Goal: Download file/media

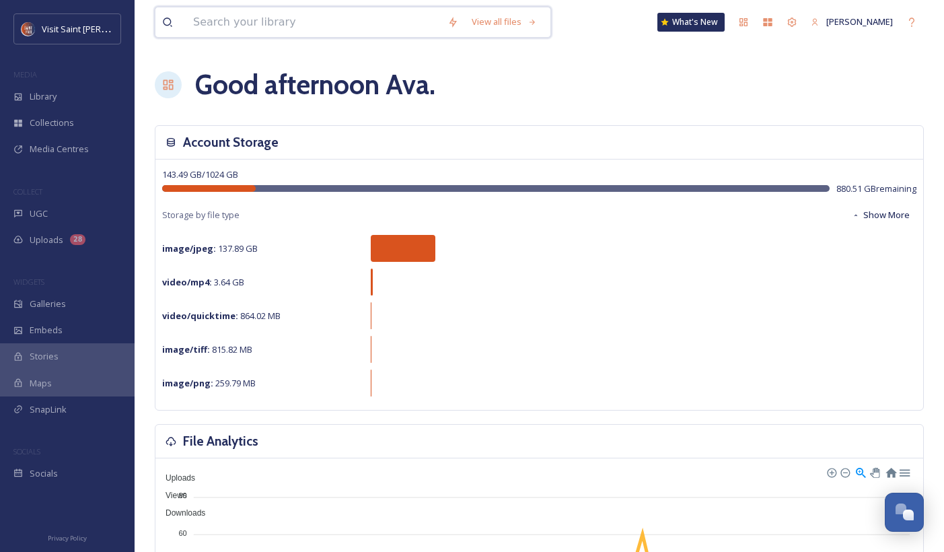
click at [424, 26] on input at bounding box center [313, 22] width 254 height 30
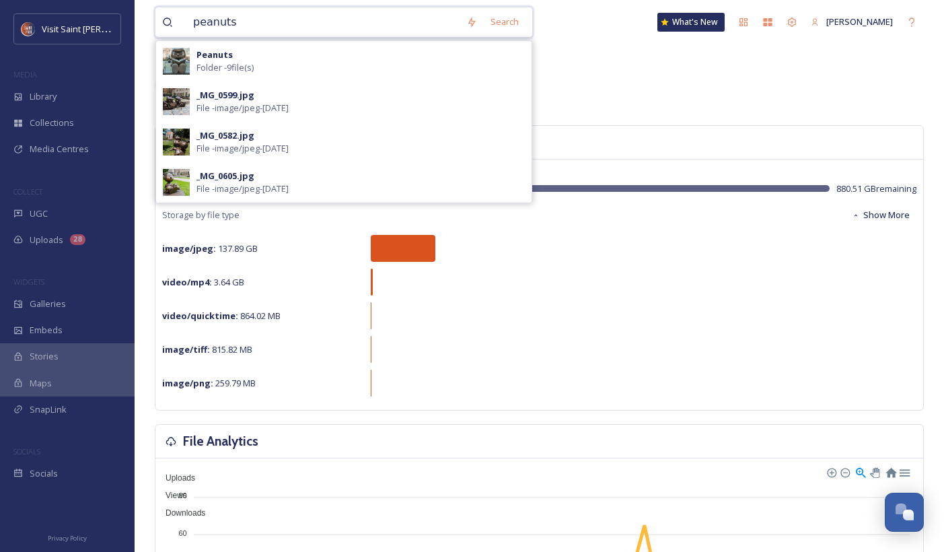
type input "peanuts"
click at [352, 63] on div "Peanuts Folder - 9 file(s)" at bounding box center [360, 61] width 328 height 26
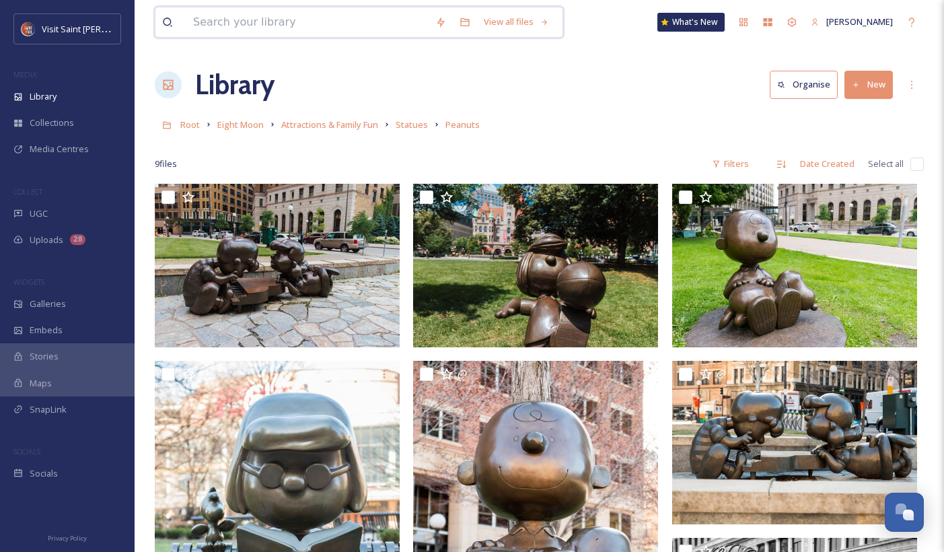
click at [254, 20] on input at bounding box center [307, 22] width 242 height 30
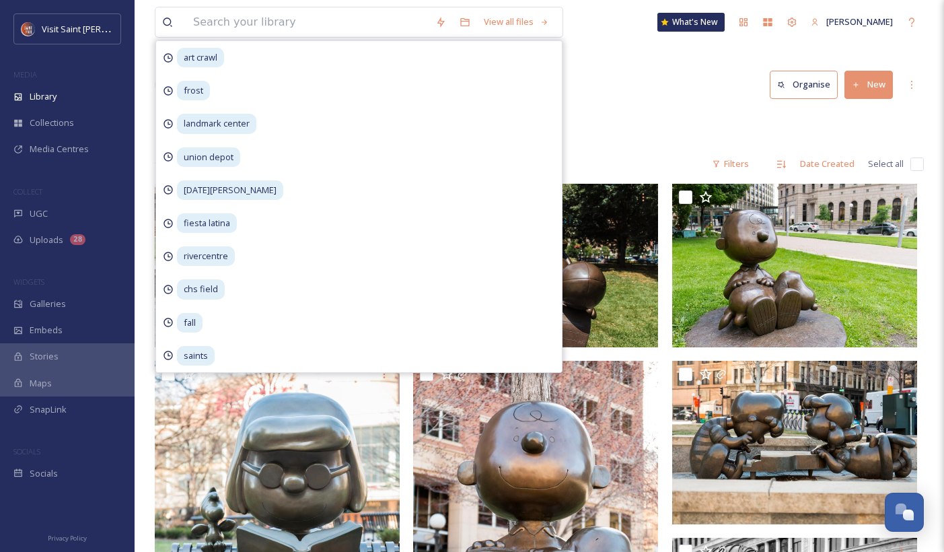
click at [665, 104] on div "Library Organise New" at bounding box center [539, 85] width 769 height 40
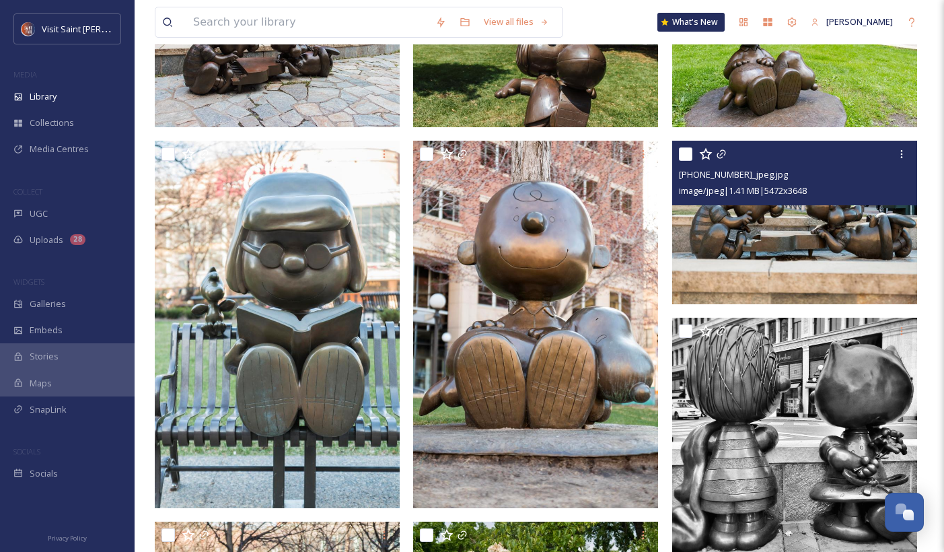
scroll to position [219, 0]
click at [903, 157] on icon at bounding box center [901, 154] width 11 height 11
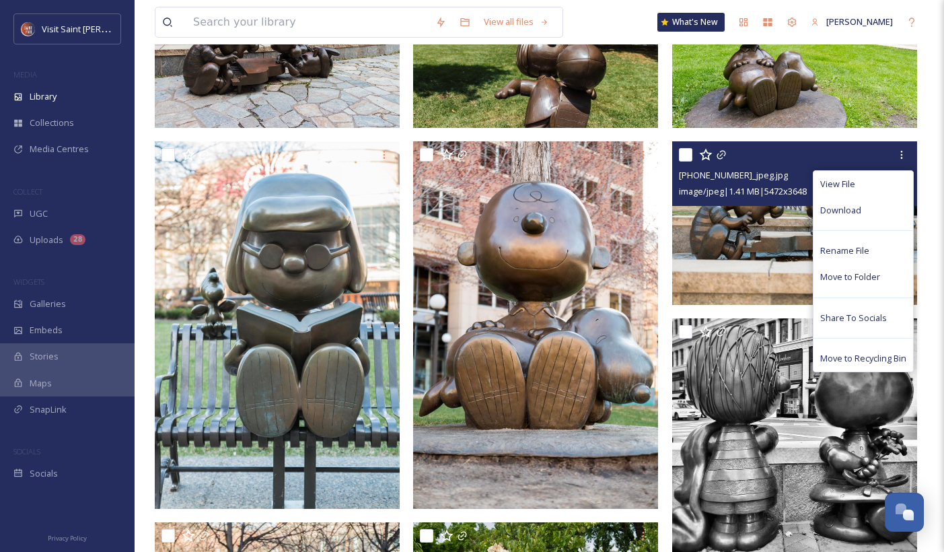
click at [886, 214] on div "Download" at bounding box center [863, 210] width 100 height 26
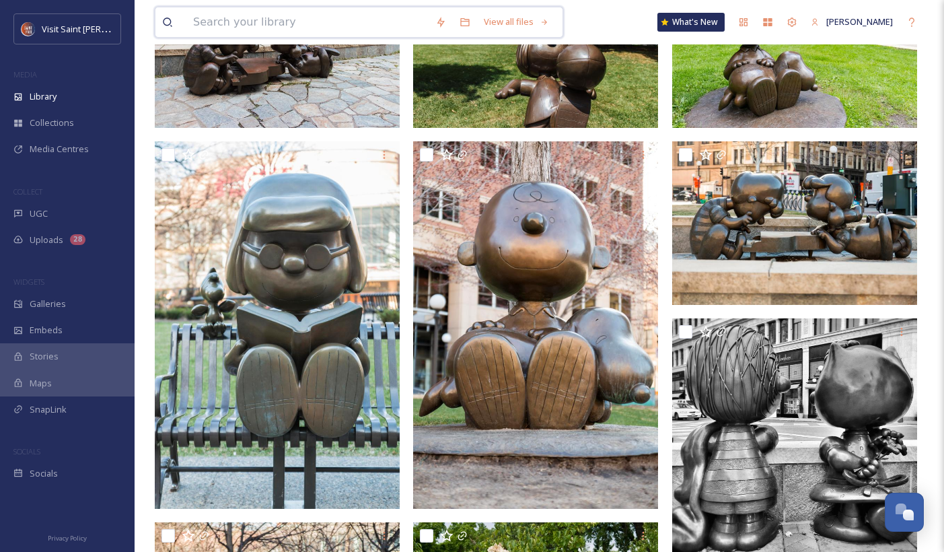
click at [348, 10] on input at bounding box center [307, 22] width 242 height 30
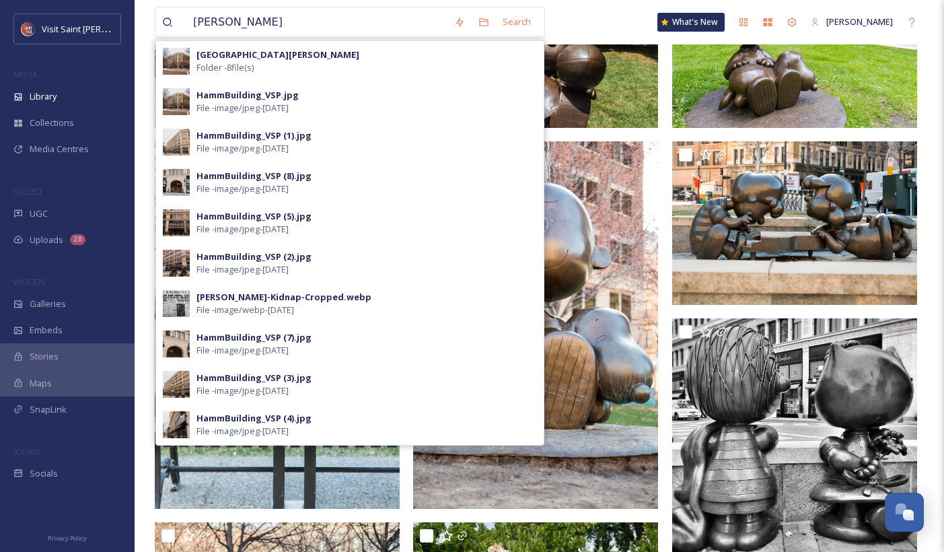
click at [354, 63] on div "[GEOGRAPHIC_DATA][PERSON_NAME] Folder - 8 file(s)" at bounding box center [366, 61] width 340 height 26
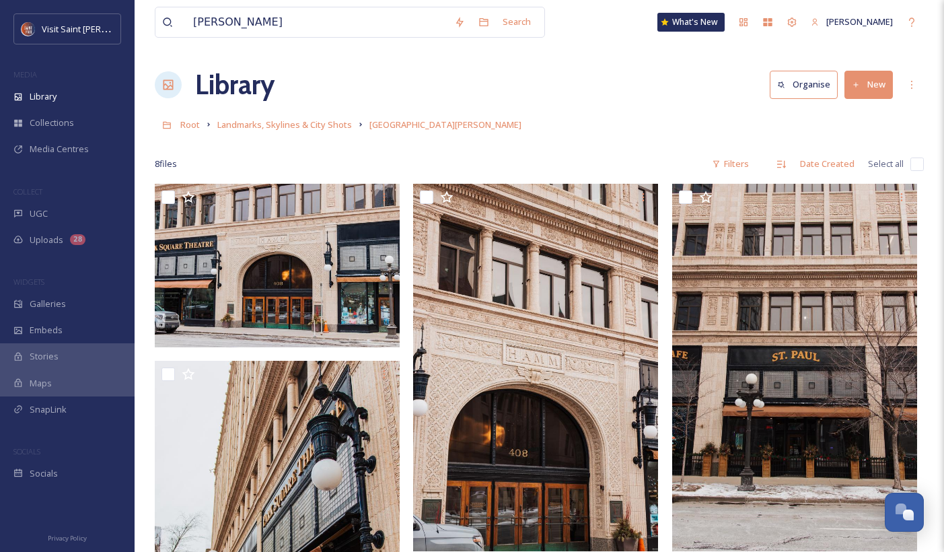
click at [638, 83] on div "Library Organise New" at bounding box center [539, 85] width 769 height 40
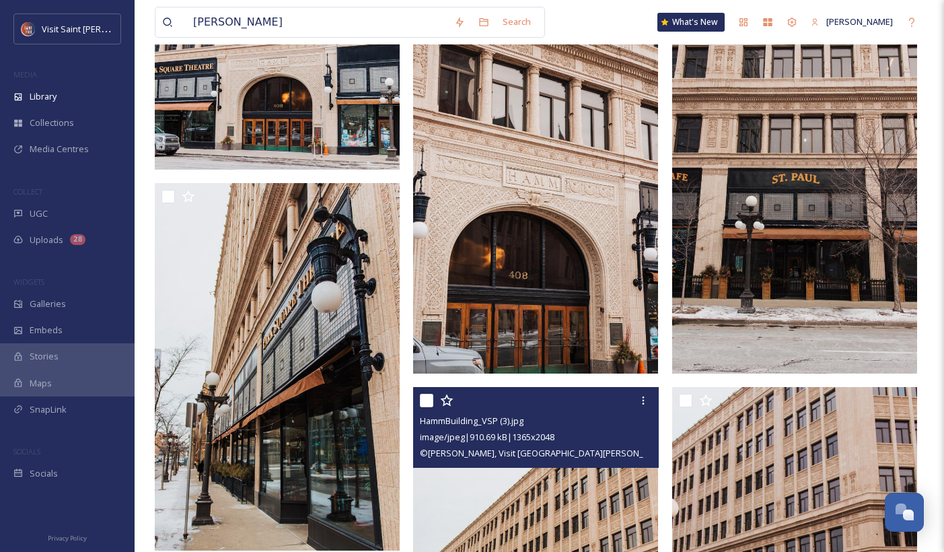
scroll to position [176, 0]
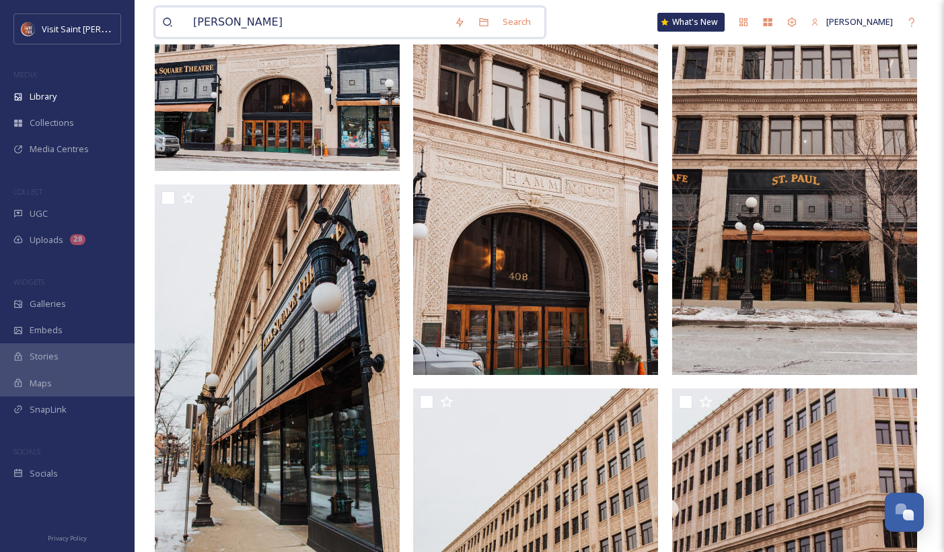
click at [354, 24] on input "[PERSON_NAME]" at bounding box center [316, 22] width 261 height 30
type input "h"
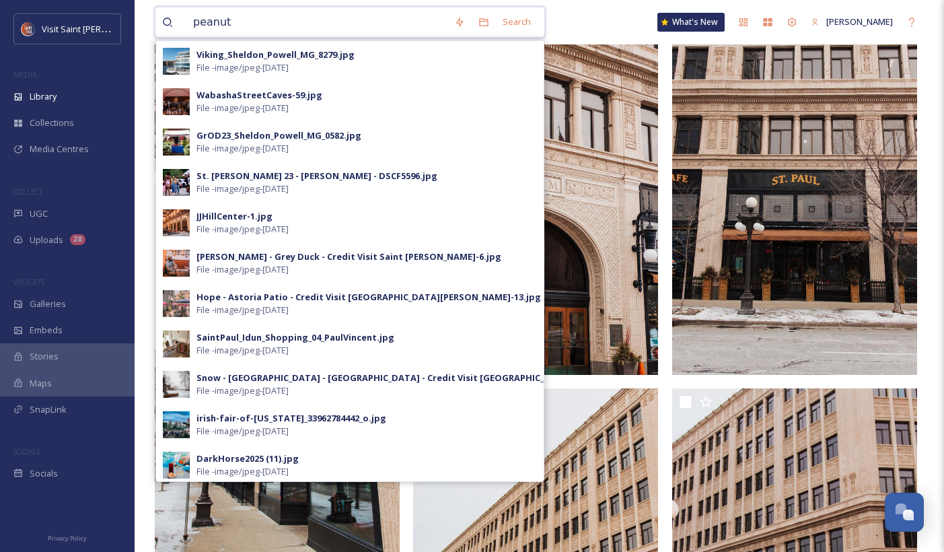
type input "peanuts"
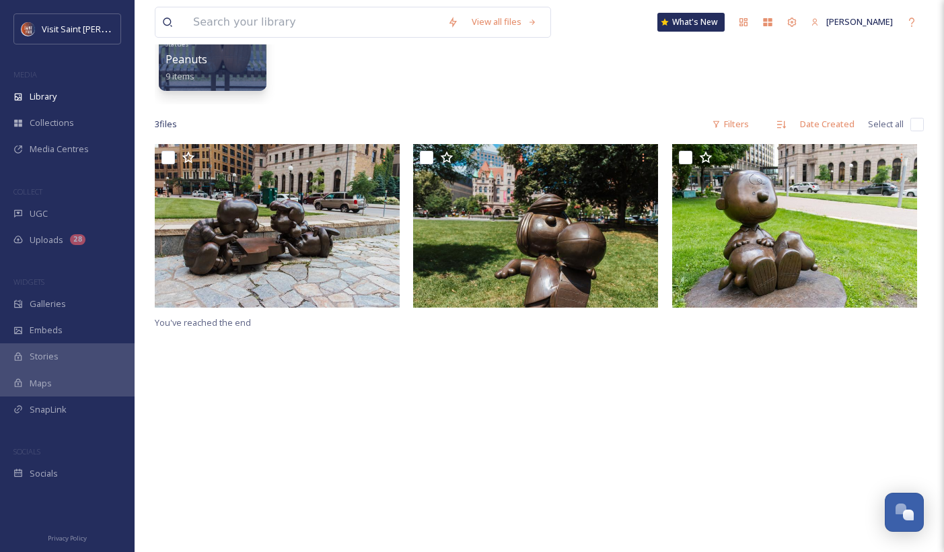
scroll to position [165, 0]
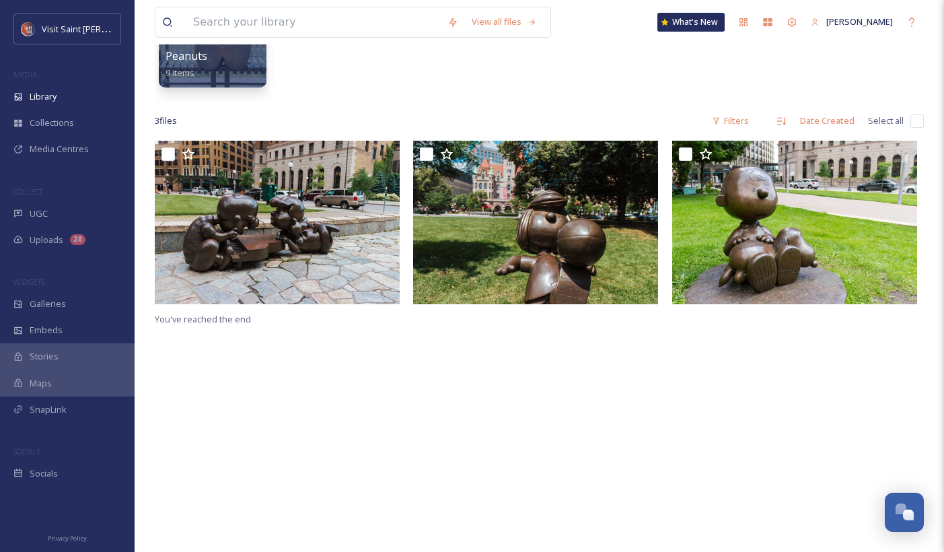
click at [245, 65] on div "Statues Peanuts 9 items" at bounding box center [212, 56] width 94 height 49
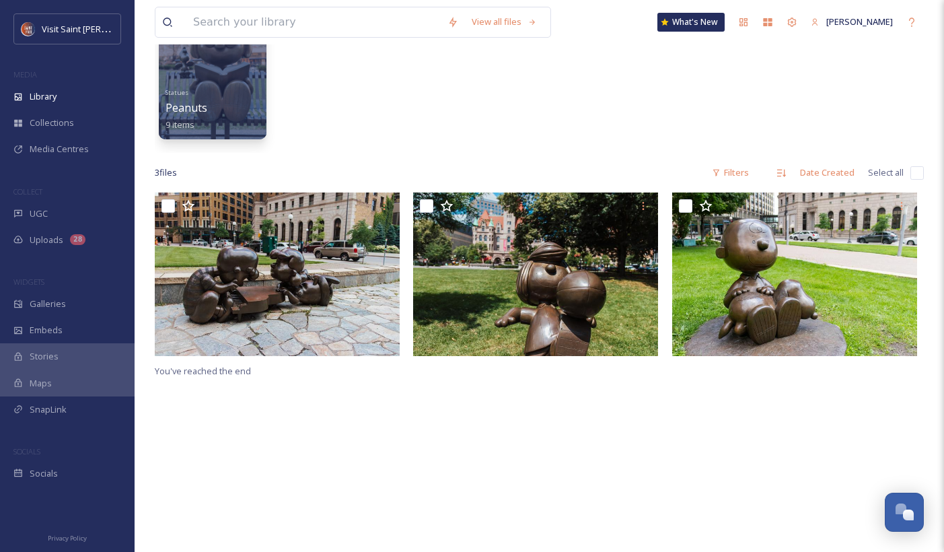
scroll to position [105, 0]
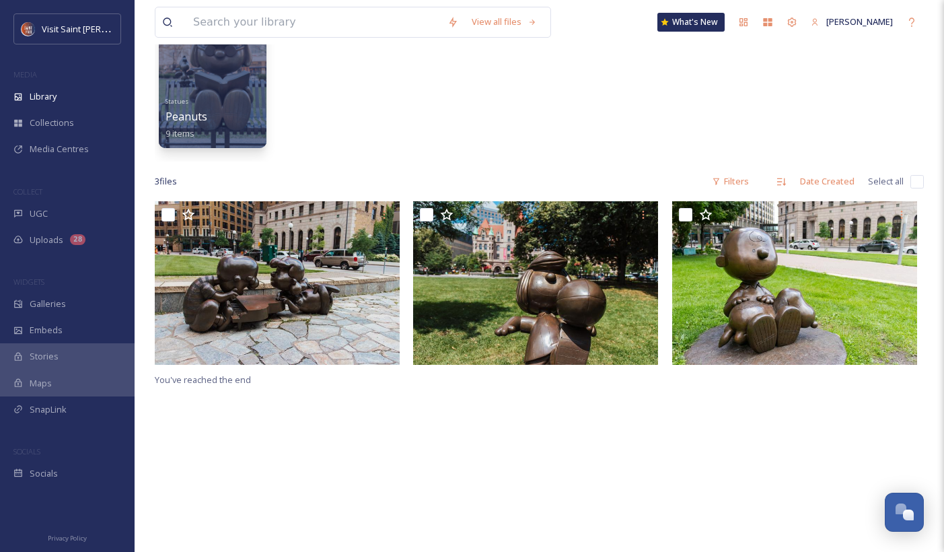
click at [227, 92] on div at bounding box center [213, 80] width 108 height 135
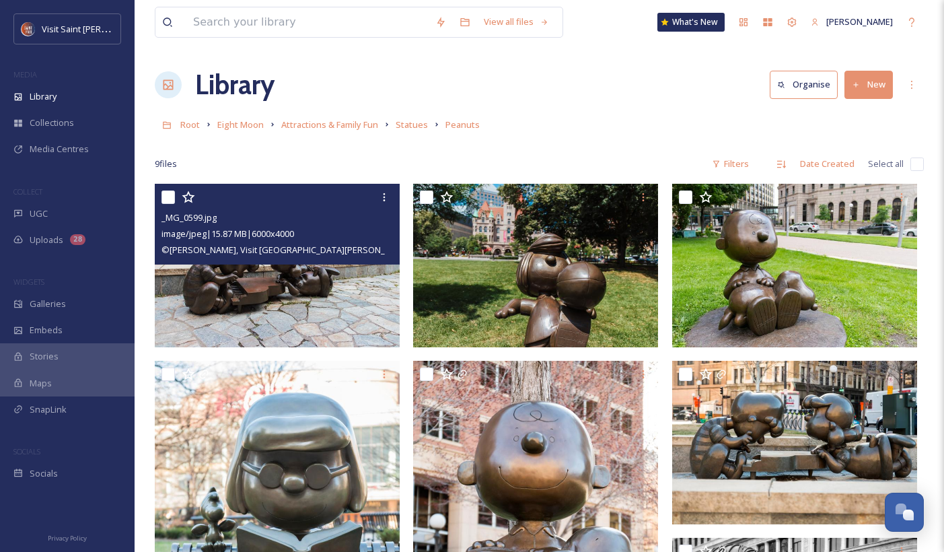
click at [383, 198] on icon at bounding box center [384, 197] width 11 height 11
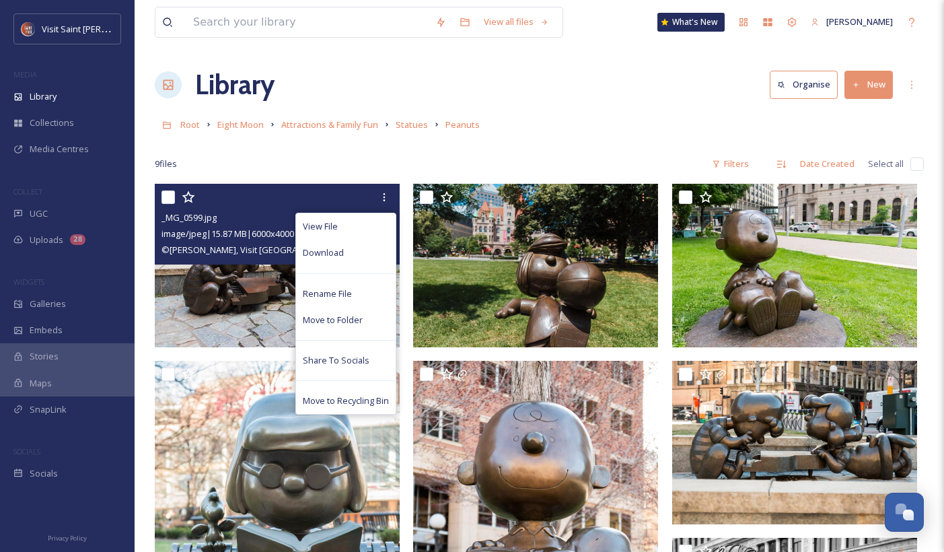
click at [376, 257] on div "Download" at bounding box center [346, 252] width 100 height 26
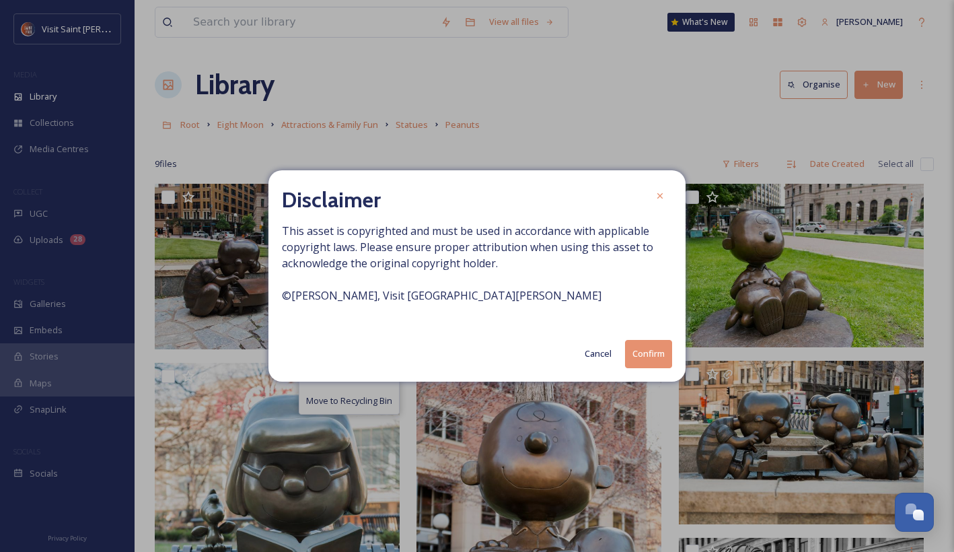
click at [649, 354] on button "Confirm" at bounding box center [648, 354] width 47 height 28
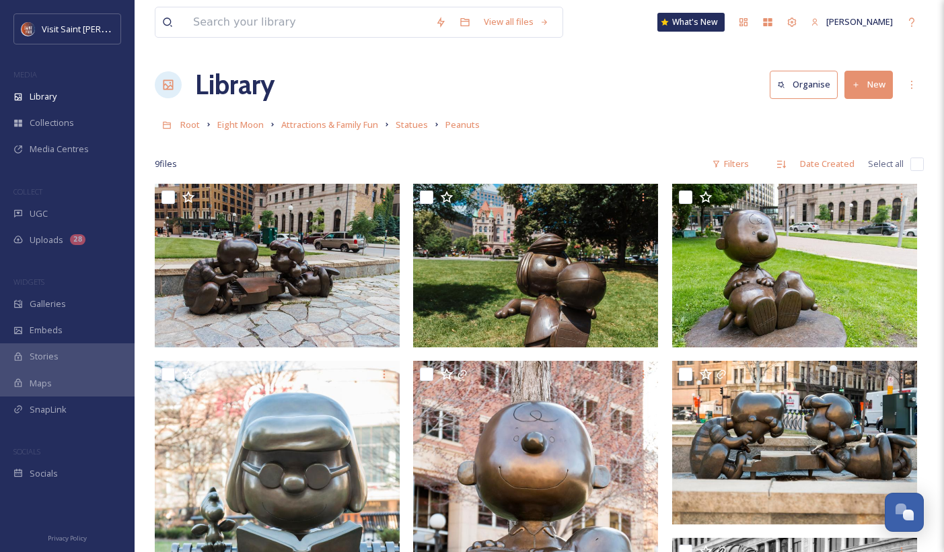
click at [85, 152] on span "Media Centres" at bounding box center [59, 149] width 59 height 13
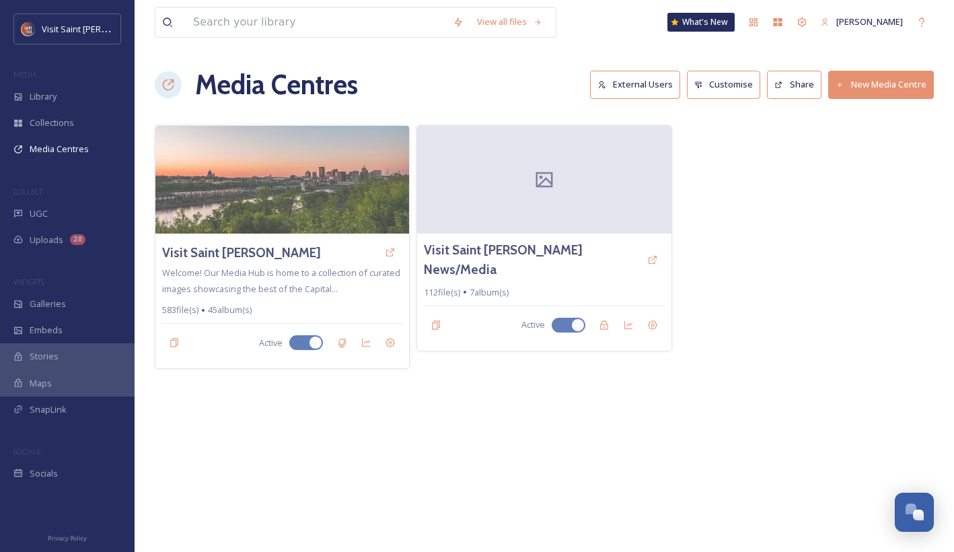
click at [464, 94] on div "Media Centres External Users Customise Share New Media Centre" at bounding box center [544, 85] width 779 height 40
click at [346, 176] on img at bounding box center [282, 180] width 254 height 108
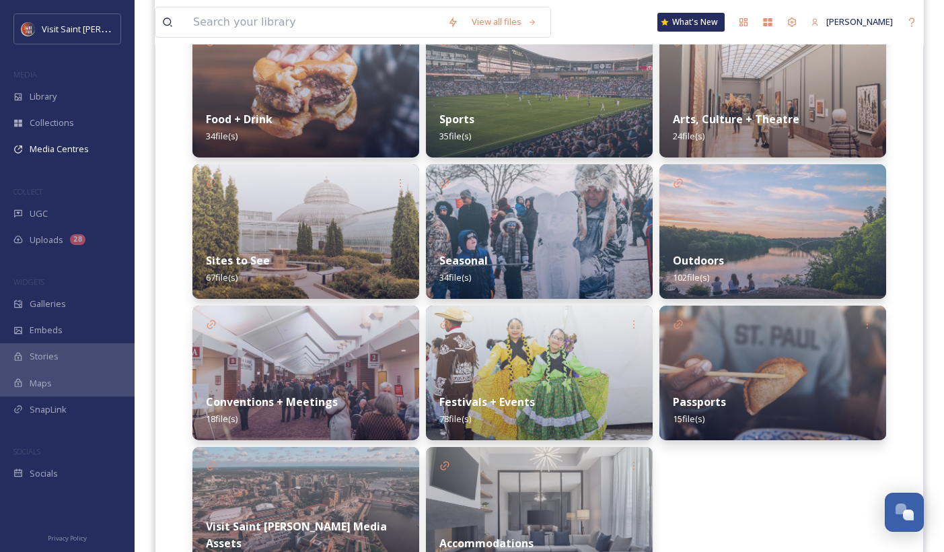
scroll to position [378, 0]
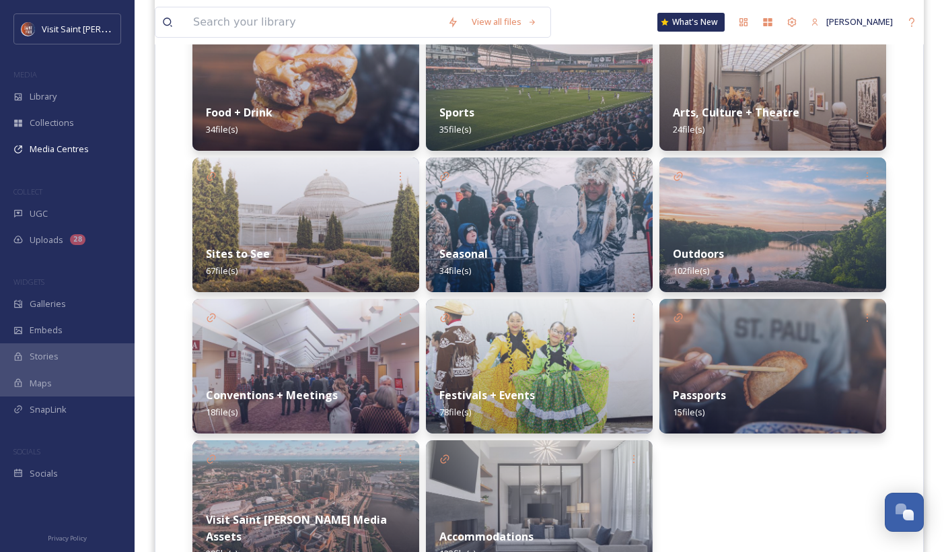
click at [718, 209] on img at bounding box center [772, 224] width 227 height 135
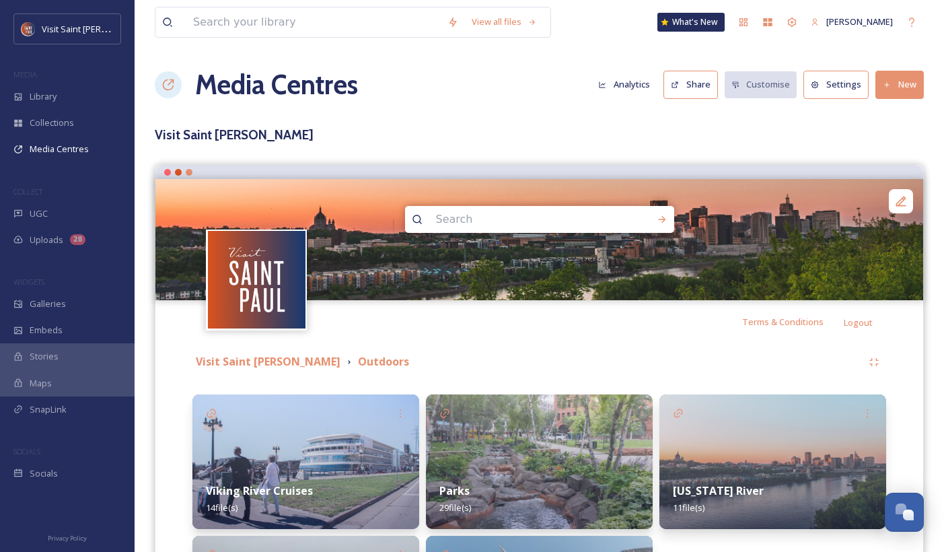
scroll to position [222, 0]
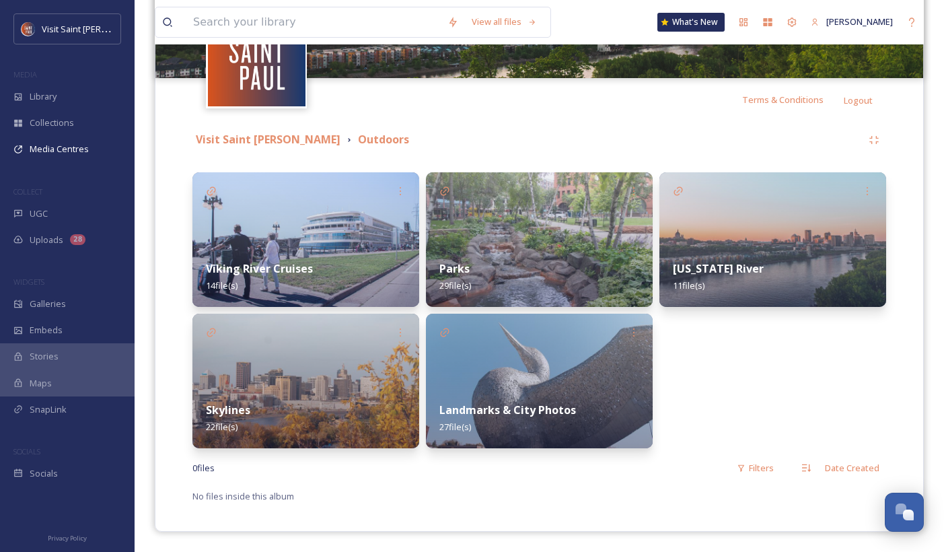
click at [554, 223] on img at bounding box center [539, 239] width 227 height 135
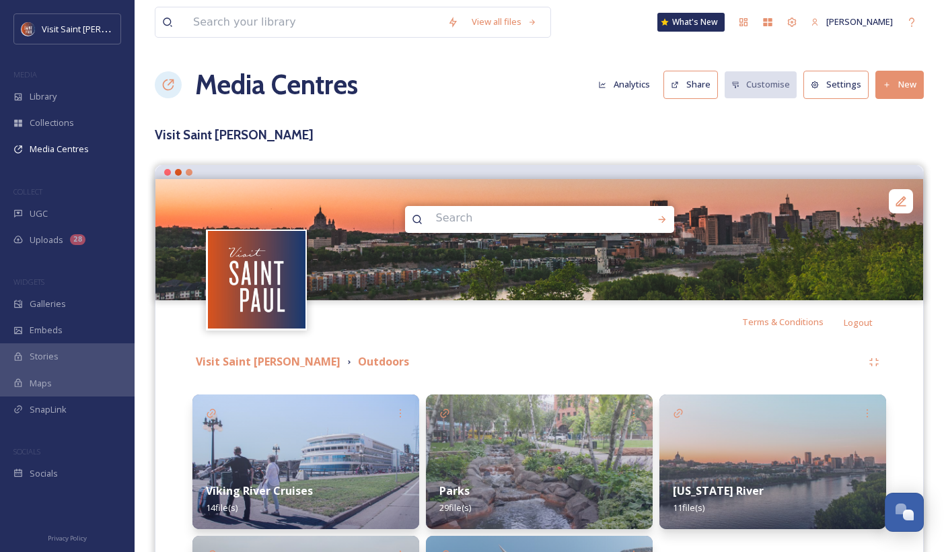
scroll to position [222, 0]
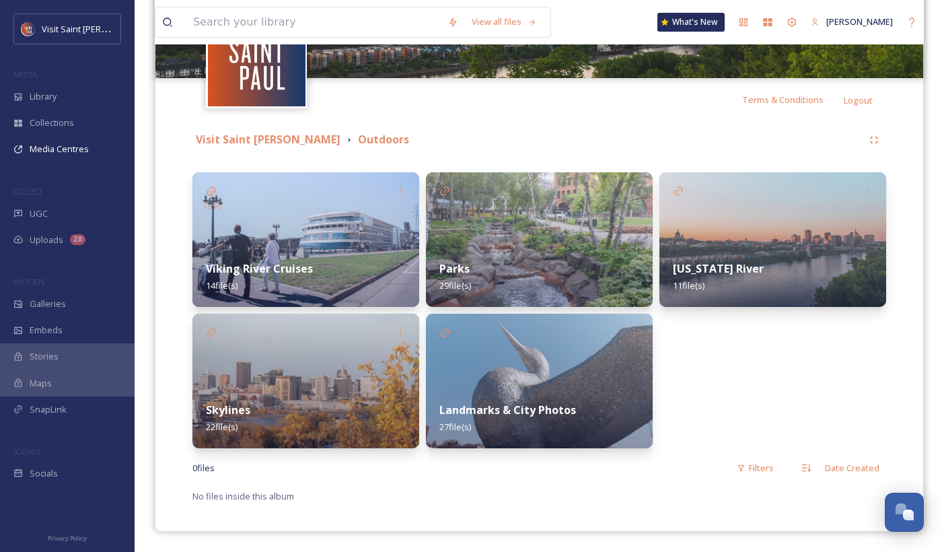
click at [262, 142] on strong "Visit Saint [PERSON_NAME]" at bounding box center [268, 139] width 145 height 15
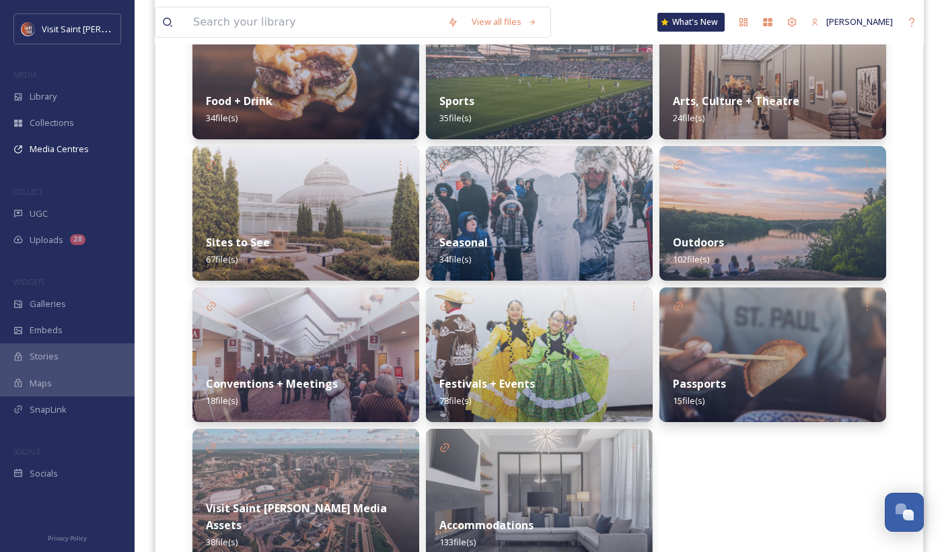
scroll to position [387, 0]
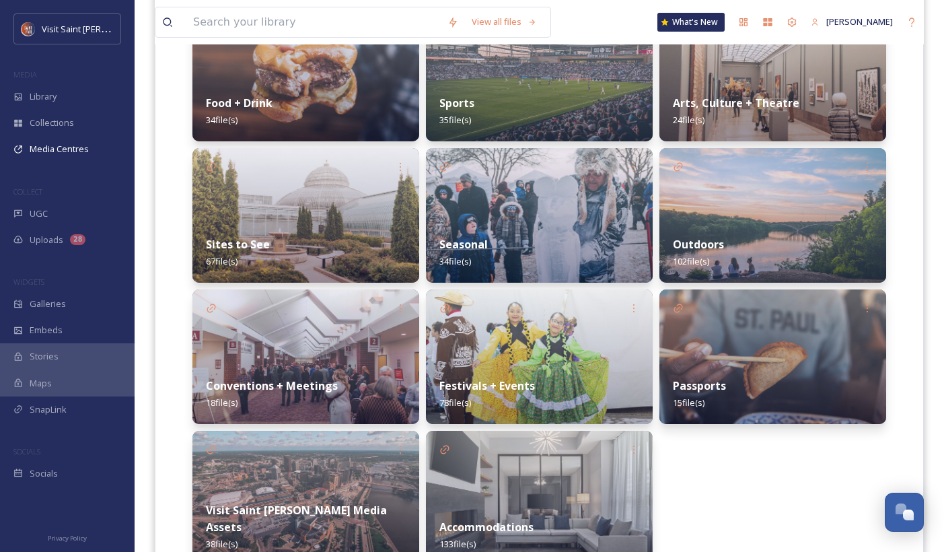
click at [348, 225] on div "Sites to See 67 file(s)" at bounding box center [305, 253] width 227 height 60
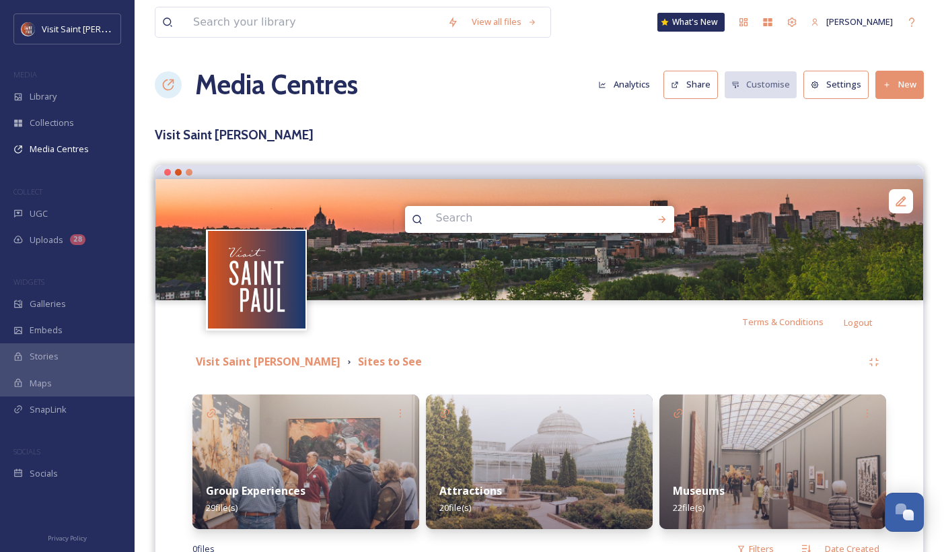
scroll to position [81, 0]
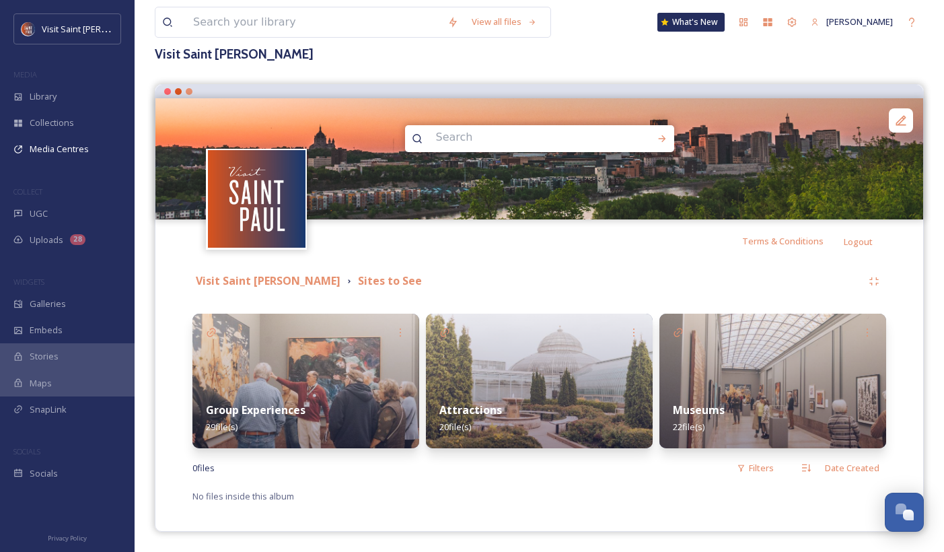
click at [585, 393] on div "Attractions 20 file(s)" at bounding box center [539, 418] width 227 height 60
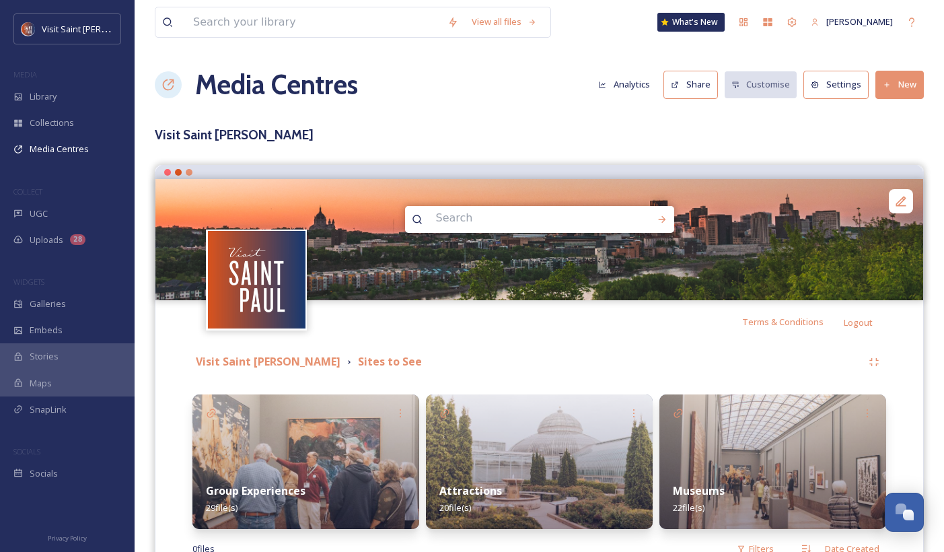
scroll to position [81, 0]
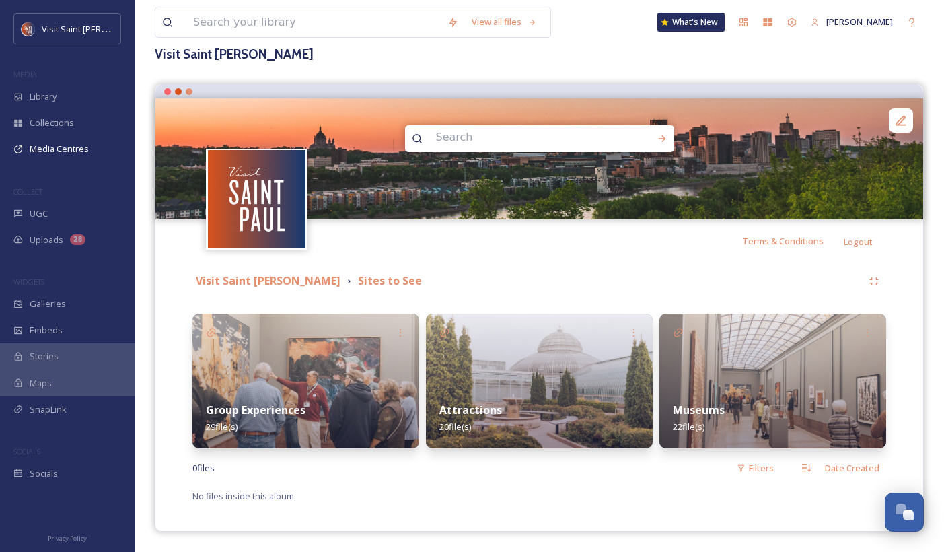
click at [771, 402] on div "Museums 22 file(s)" at bounding box center [772, 418] width 227 height 60
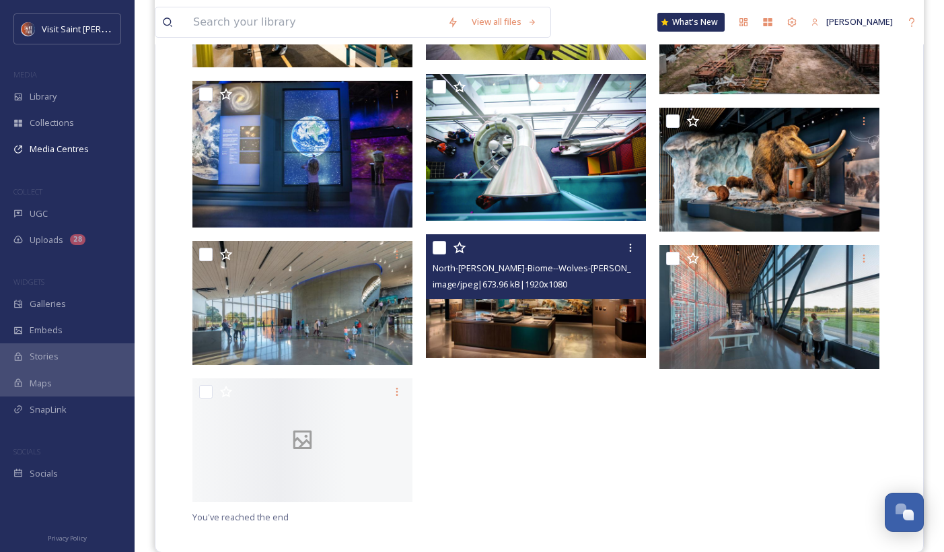
scroll to position [1166, 0]
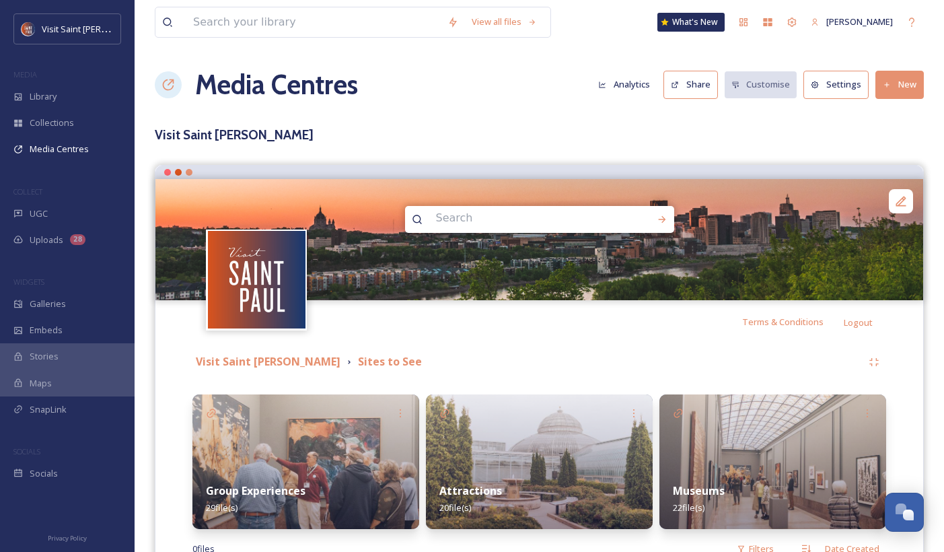
scroll to position [81, 0]
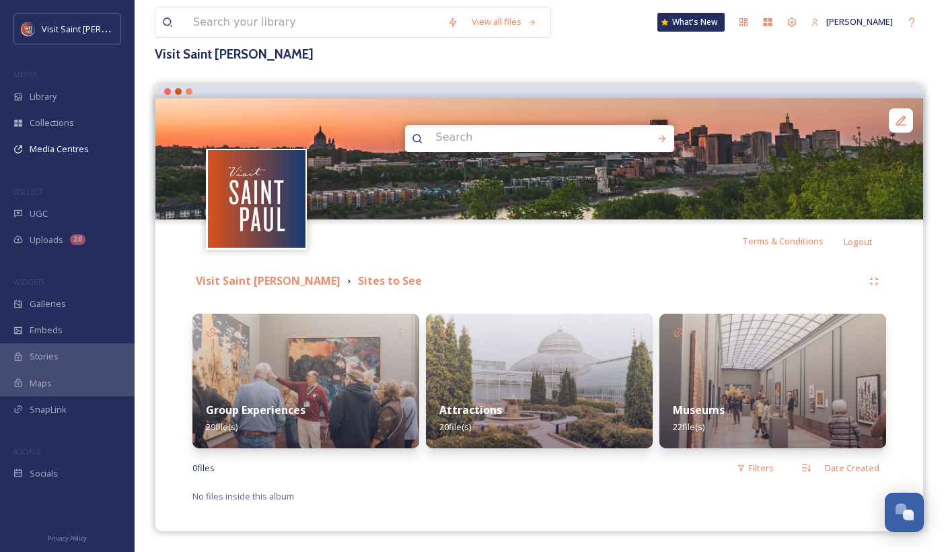
click at [349, 340] on img at bounding box center [305, 380] width 227 height 135
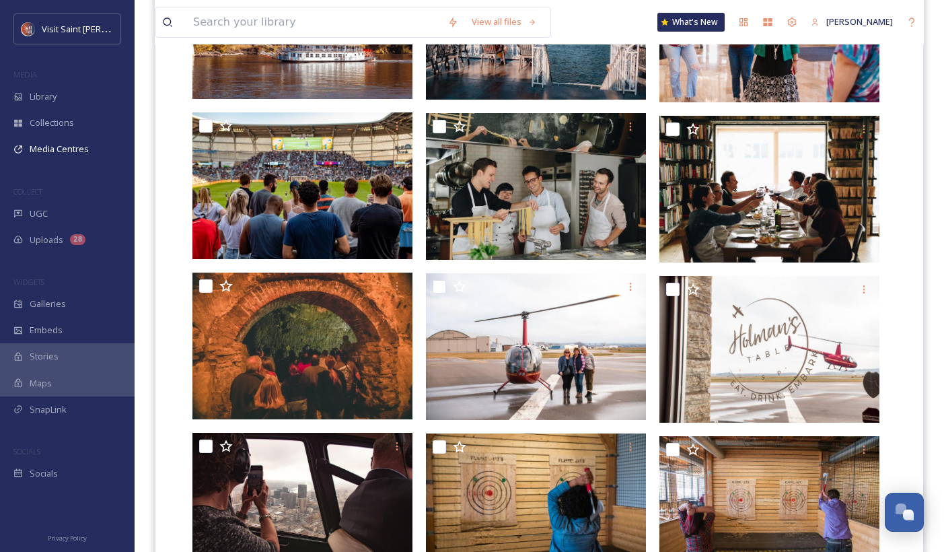
scroll to position [776, 0]
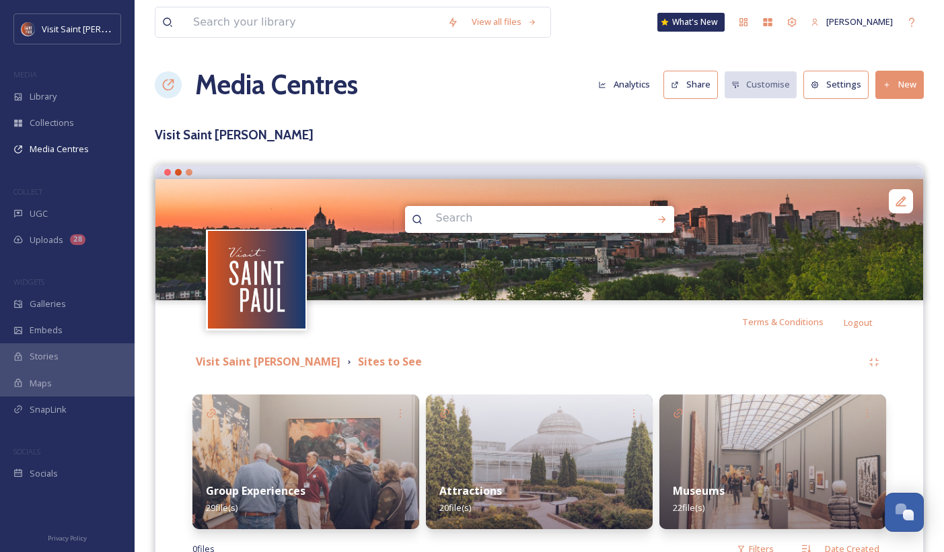
scroll to position [81, 0]
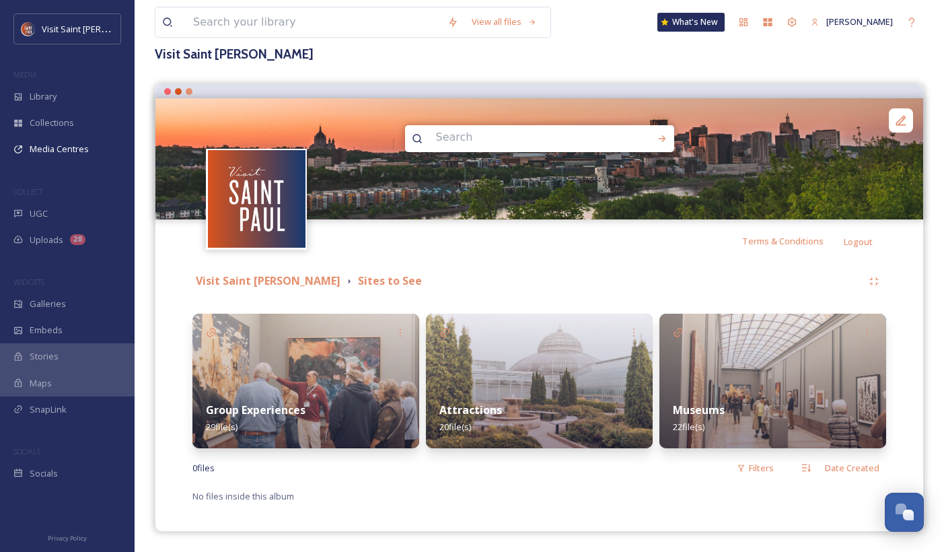
click at [236, 284] on strong "Visit Saint [PERSON_NAME]" at bounding box center [268, 280] width 145 height 15
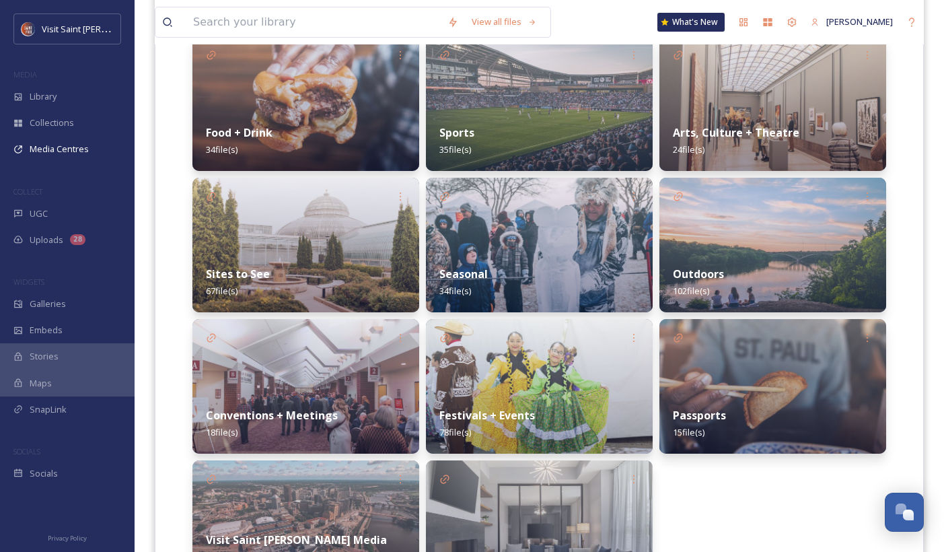
scroll to position [455, 0]
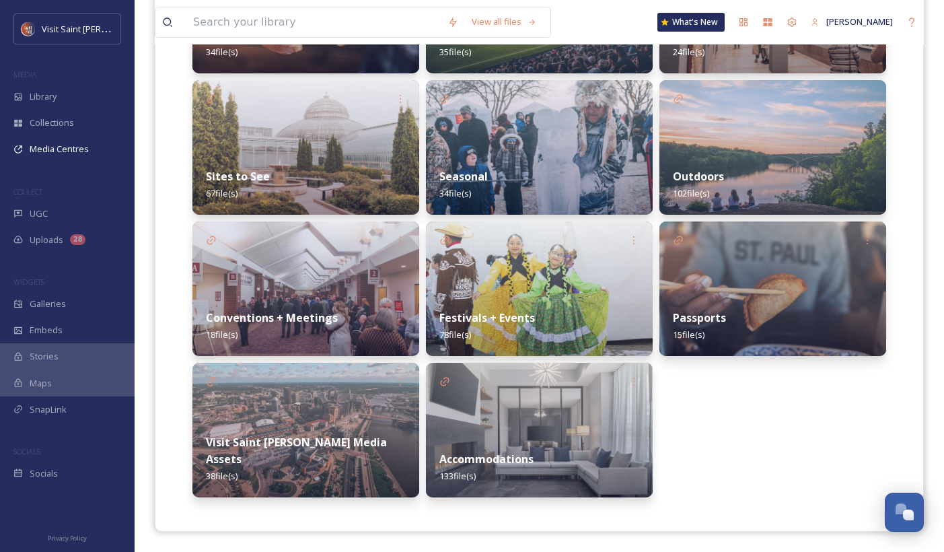
click at [315, 422] on img at bounding box center [305, 430] width 227 height 135
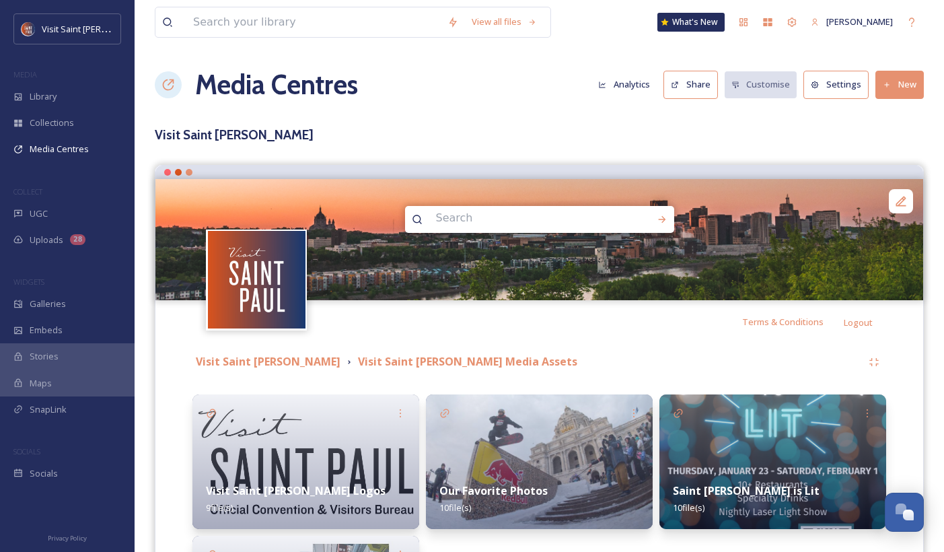
scroll to position [222, 0]
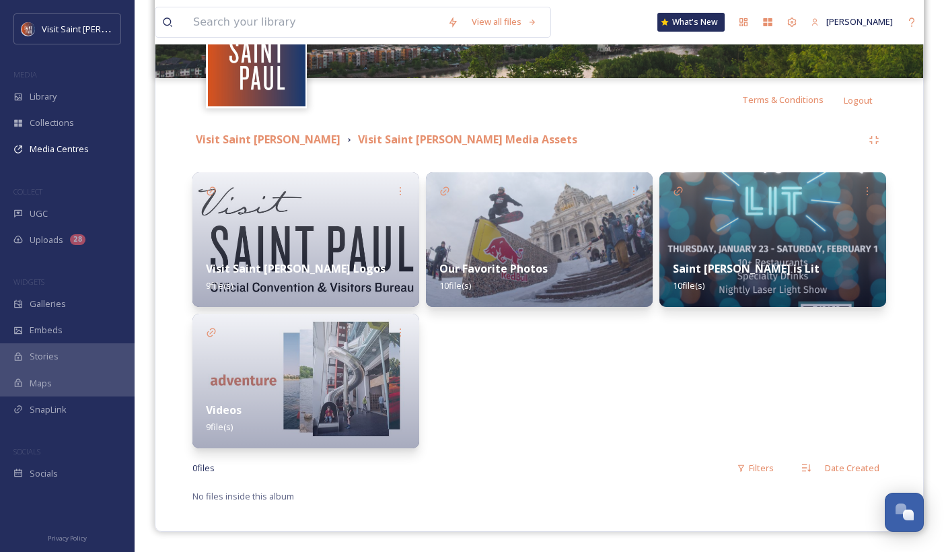
click at [549, 276] on div "Our Favorite Photos 10 file(s)" at bounding box center [539, 277] width 227 height 60
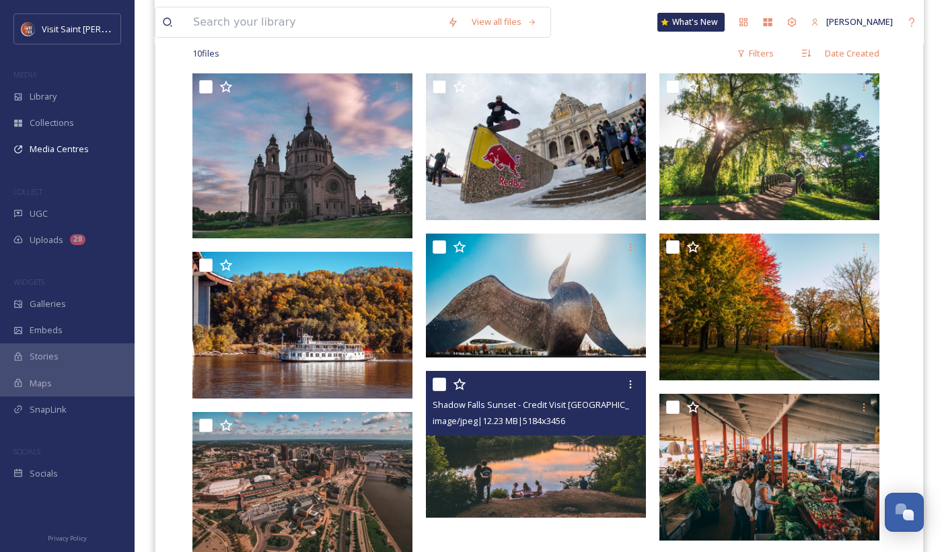
scroll to position [348, 0]
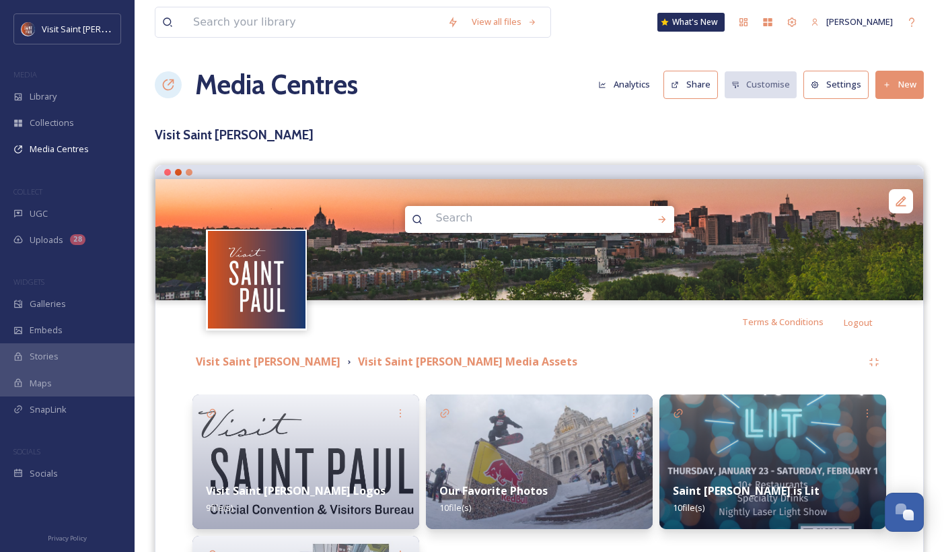
scroll to position [222, 0]
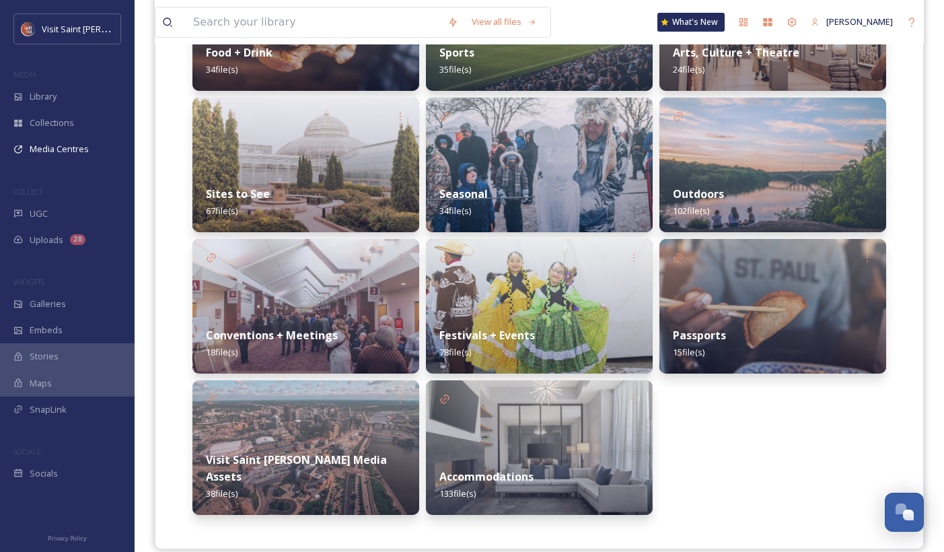
scroll to position [446, 0]
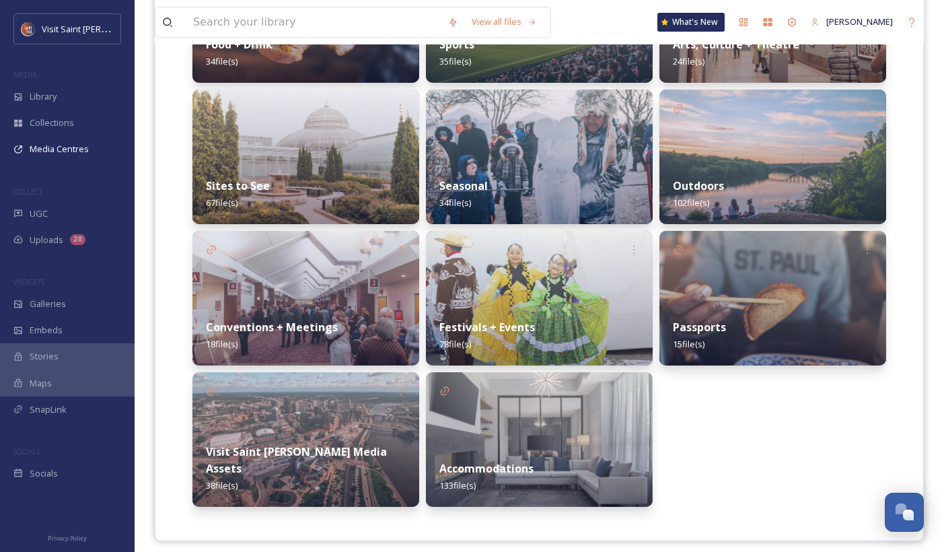
click at [355, 173] on div "Sites to See 67 file(s)" at bounding box center [305, 194] width 227 height 60
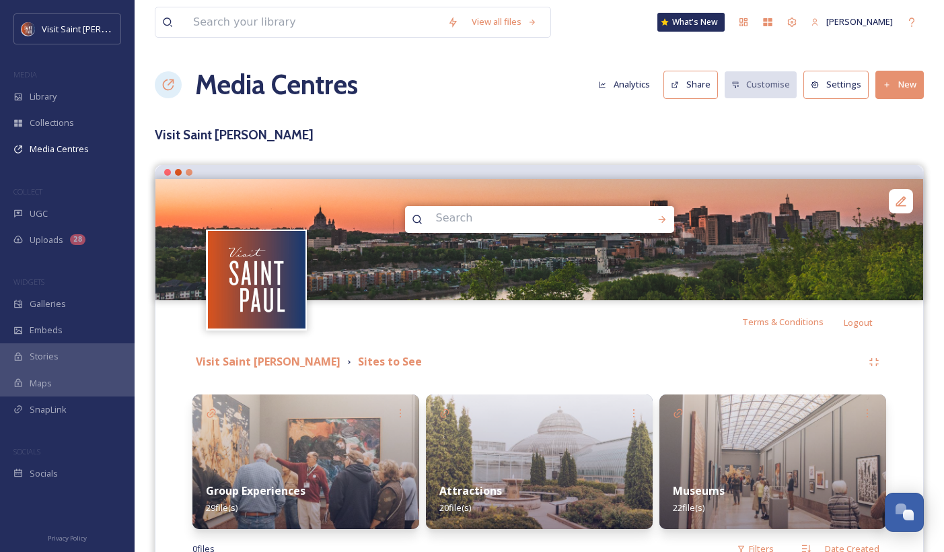
scroll to position [81, 0]
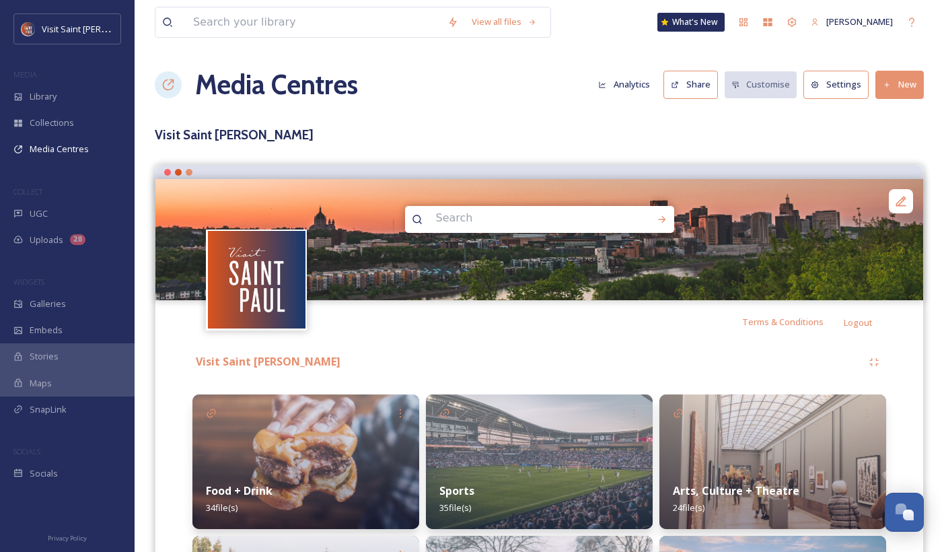
click at [754, 428] on img at bounding box center [772, 461] width 227 height 135
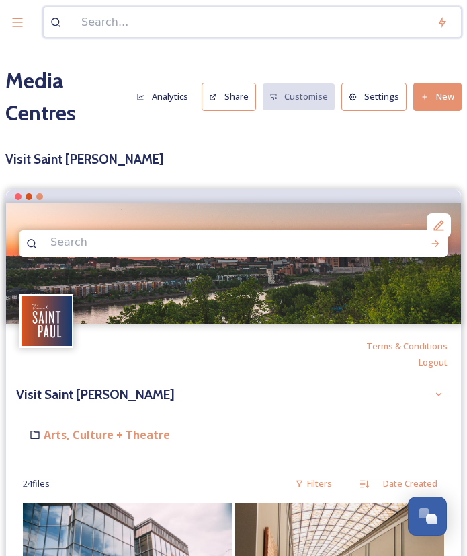
click at [197, 20] on input at bounding box center [253, 22] width 356 height 30
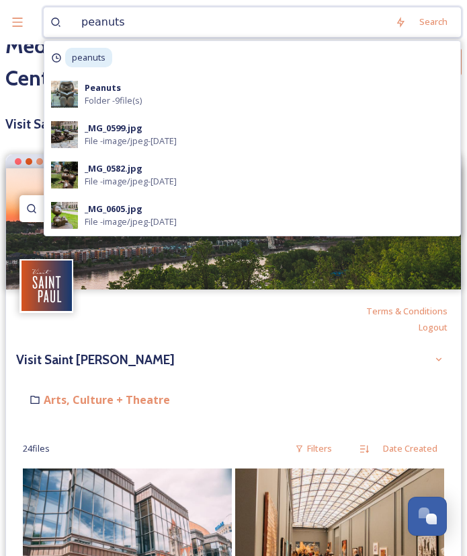
scroll to position [36, 0]
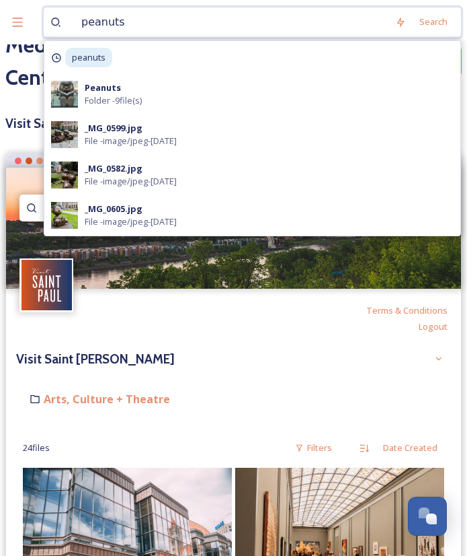
type input "peanuts"
click at [256, 178] on div "_MG_0582.jpg File - image/jpeg - [DATE]" at bounding box center [269, 175] width 369 height 26
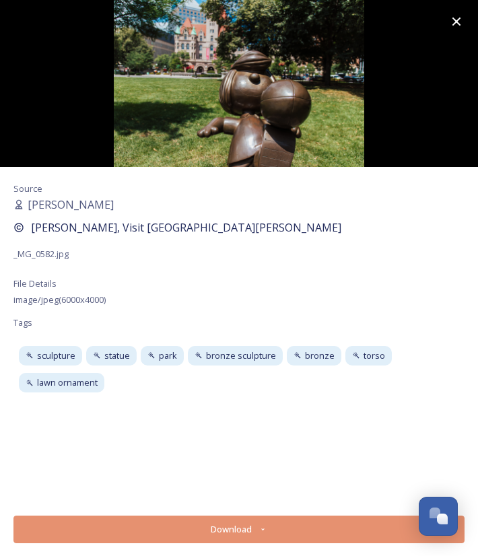
click at [461, 20] on icon at bounding box center [456, 21] width 16 height 16
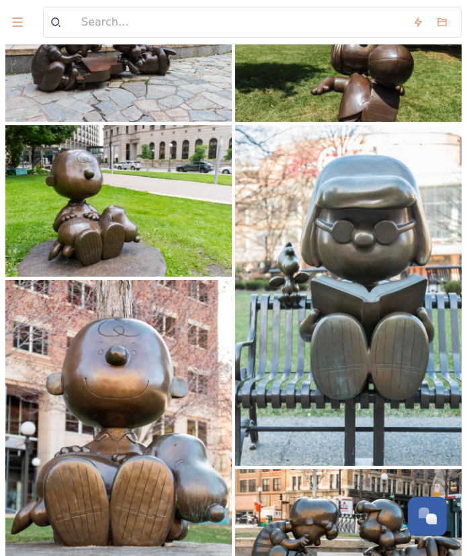
click at [127, 104] on img at bounding box center [118, 45] width 227 height 151
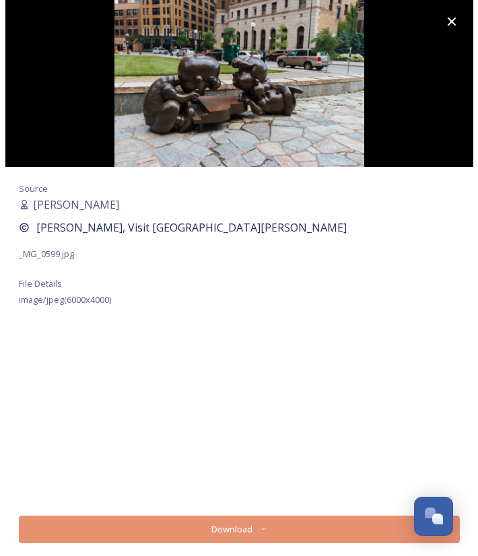
scroll to position [34, 0]
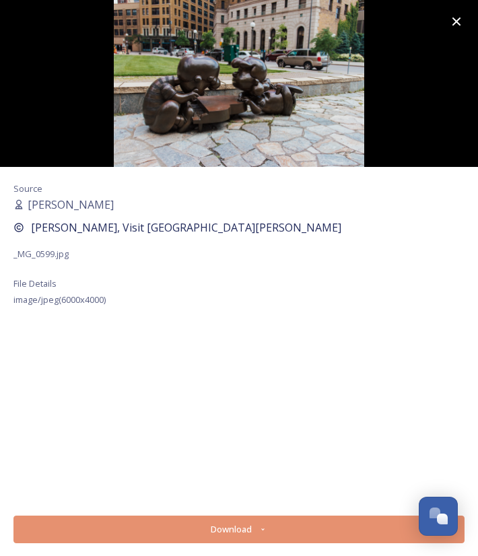
click at [456, 17] on icon at bounding box center [456, 21] width 16 height 16
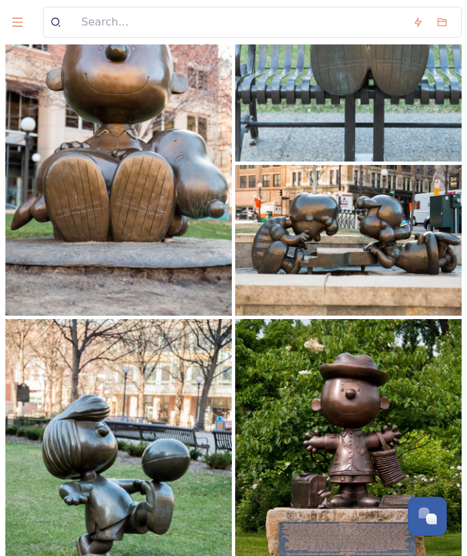
scroll to position [492, 0]
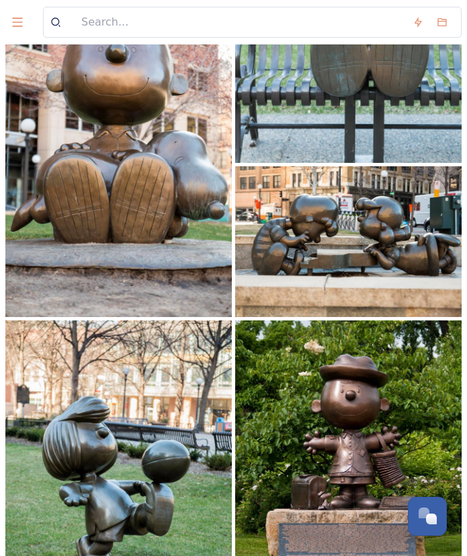
click at [449, 182] on img at bounding box center [348, 241] width 227 height 151
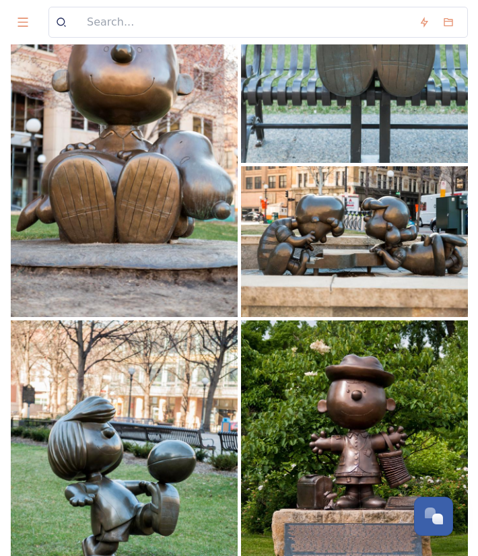
scroll to position [498, 0]
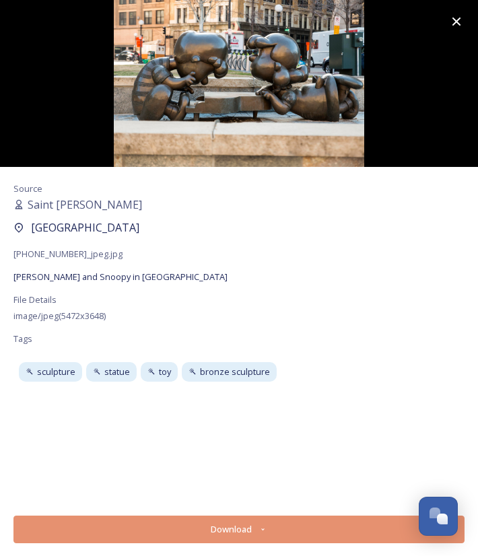
click at [453, 17] on icon at bounding box center [456, 21] width 16 height 16
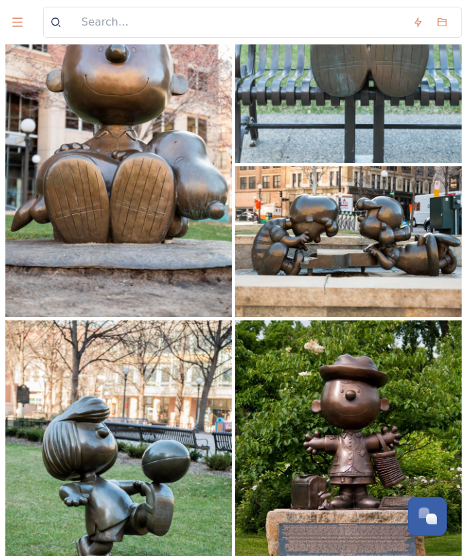
click at [410, 256] on img at bounding box center [348, 241] width 227 height 151
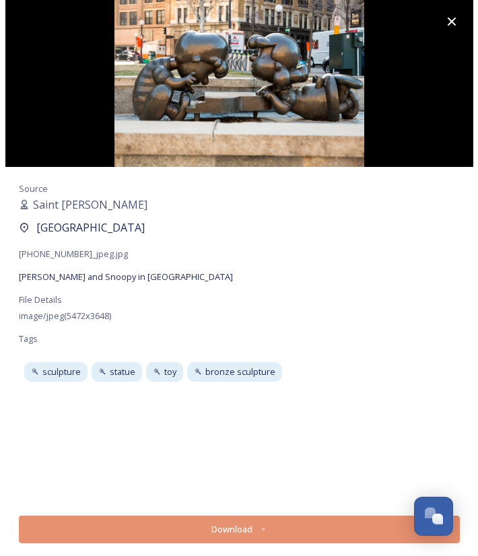
scroll to position [498, 0]
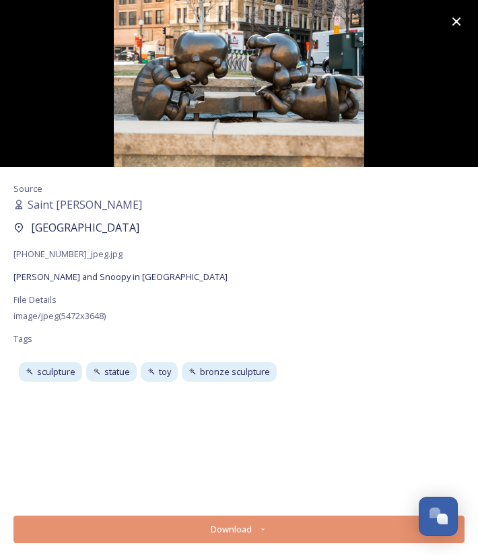
click at [241, 521] on button "Download" at bounding box center [238, 529] width 451 height 28
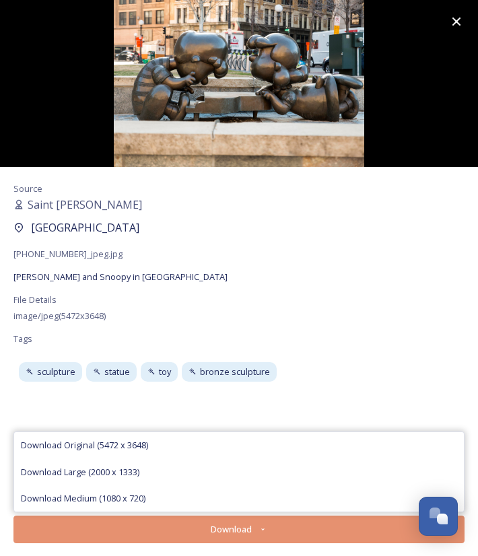
click at [180, 445] on div "Download Original (5472 x 3648)" at bounding box center [238, 445] width 449 height 26
